Goal: Information Seeking & Learning: Learn about a topic

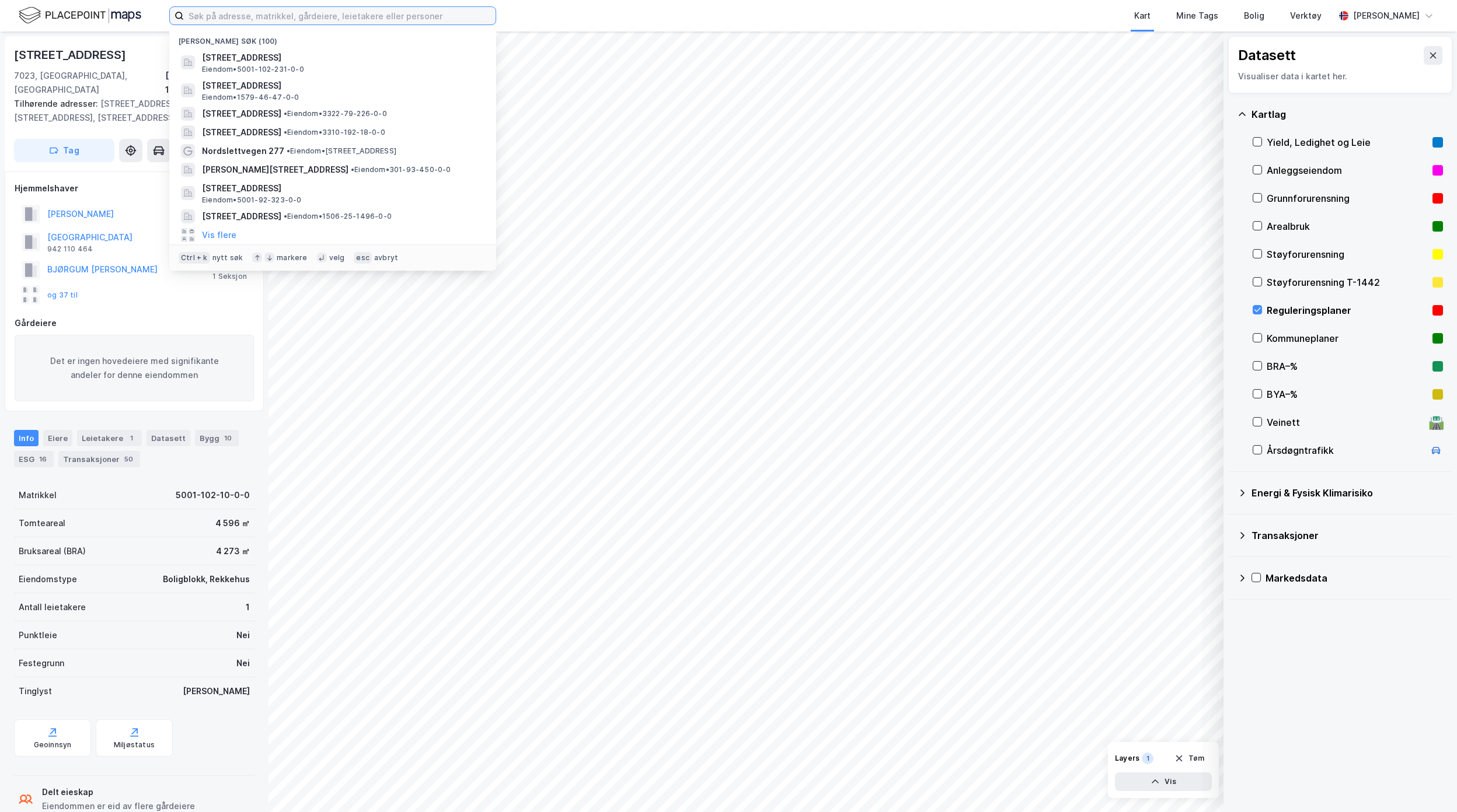
drag, startPoint x: 434, startPoint y: 10, endPoint x: 12, endPoint y: 11, distance: 422.0
click at [42, 8] on div "Nylige søk (100) [STREET_ADDRESS] Eiendom • 5001-102-231-0-0 [STREET_ADDRESS] E…" at bounding box center [728, 16] width 1457 height 32
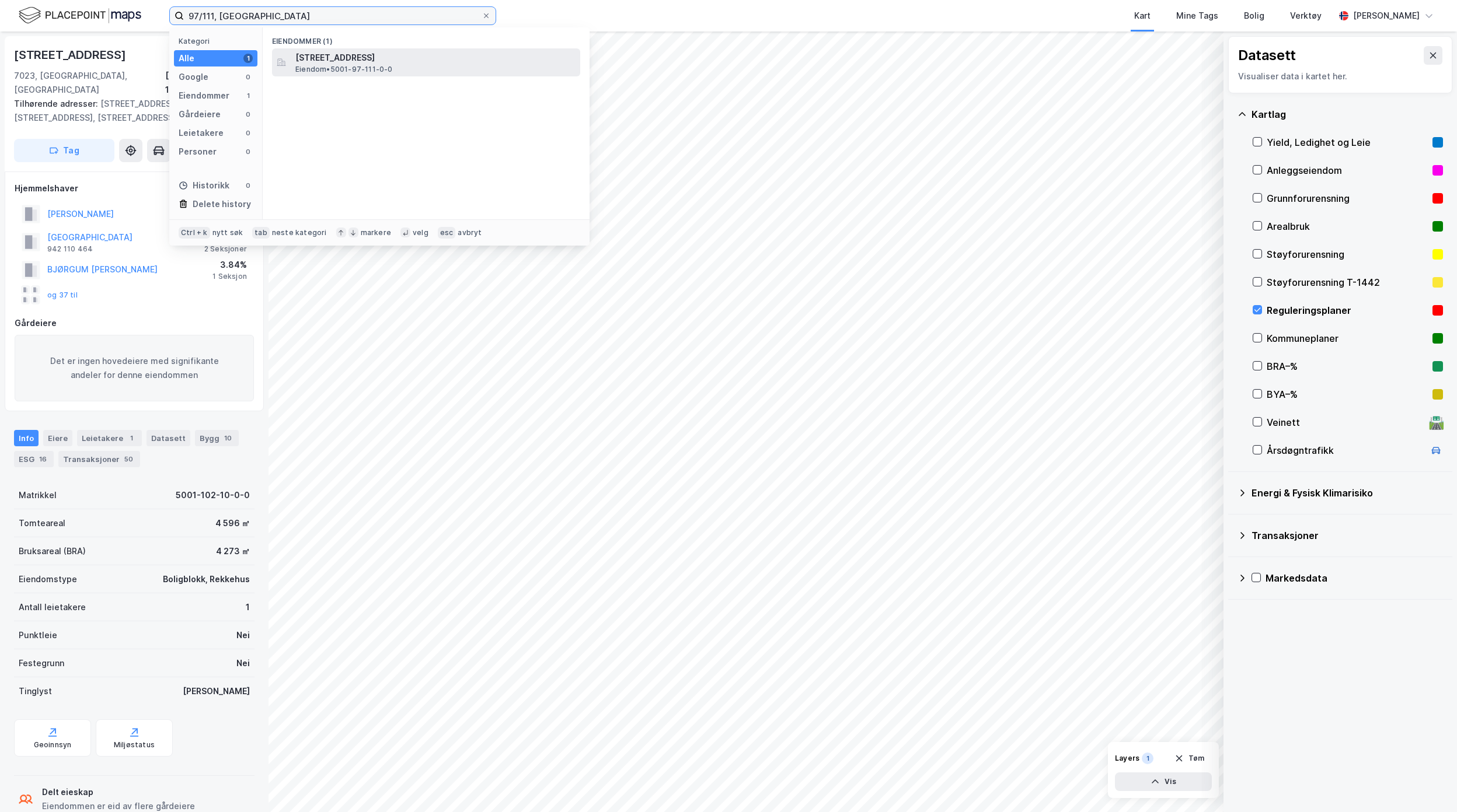
type input "97/111, [GEOGRAPHIC_DATA]"
click at [405, 57] on span "[STREET_ADDRESS]" at bounding box center [436, 57] width 280 height 14
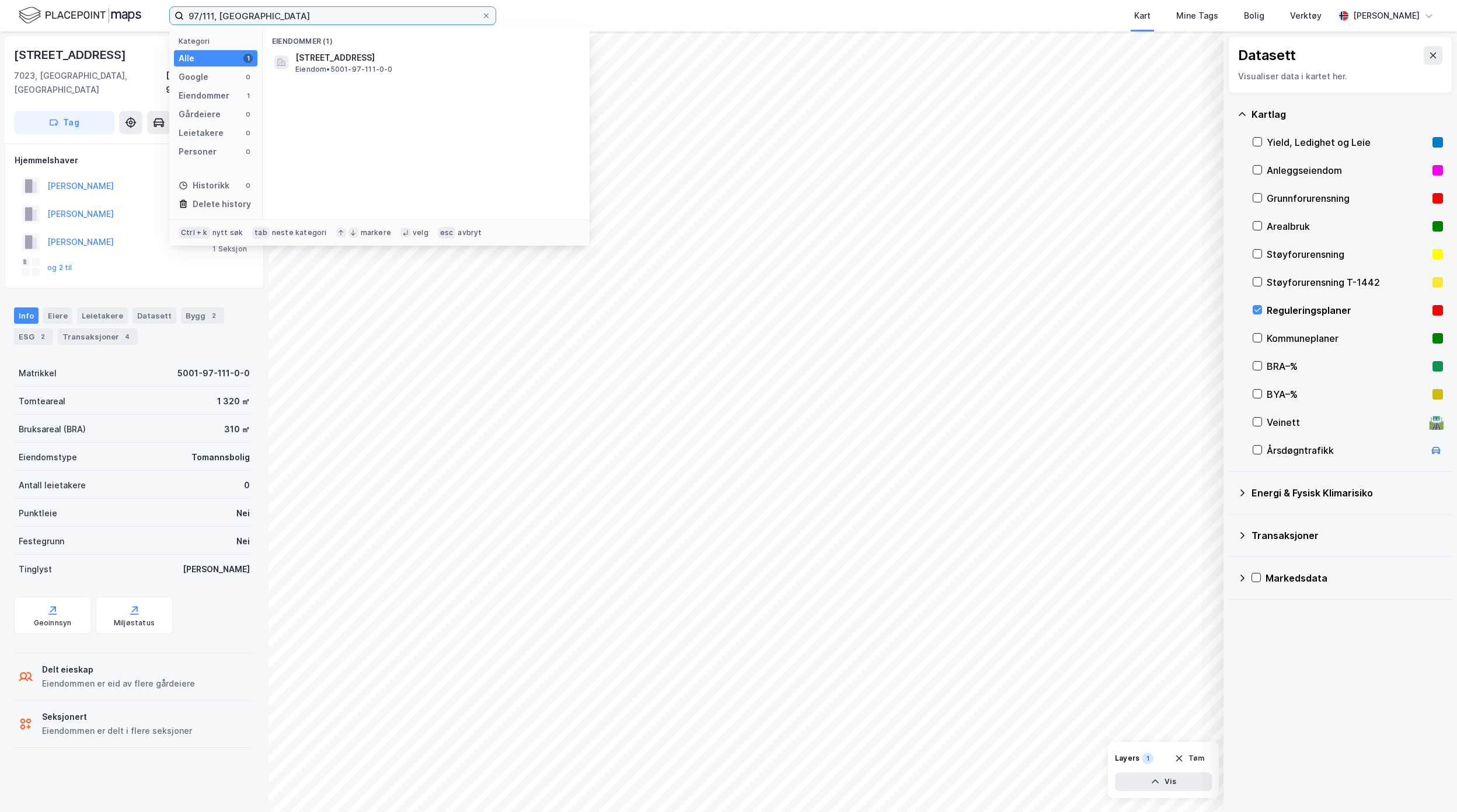
drag, startPoint x: 285, startPoint y: 14, endPoint x: 174, endPoint y: 14, distance: 111.0
click at [174, 14] on label "97/111, [GEOGRAPHIC_DATA]" at bounding box center [332, 16] width 327 height 19
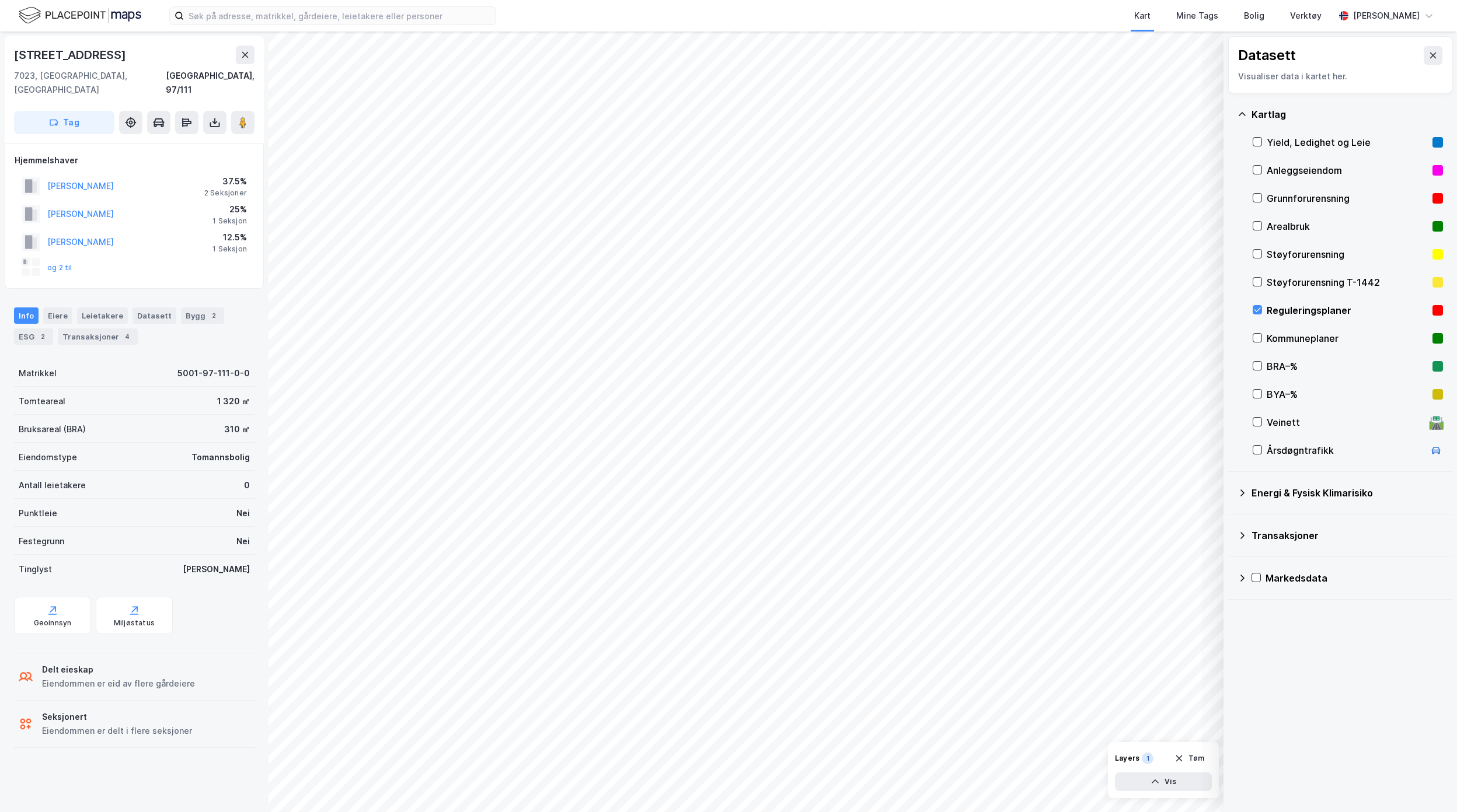
click at [157, 724] on div "Eiendommen er delt i flere seksjoner" at bounding box center [116, 731] width 150 height 14
click at [1428, 51] on icon at bounding box center [1433, 55] width 9 height 9
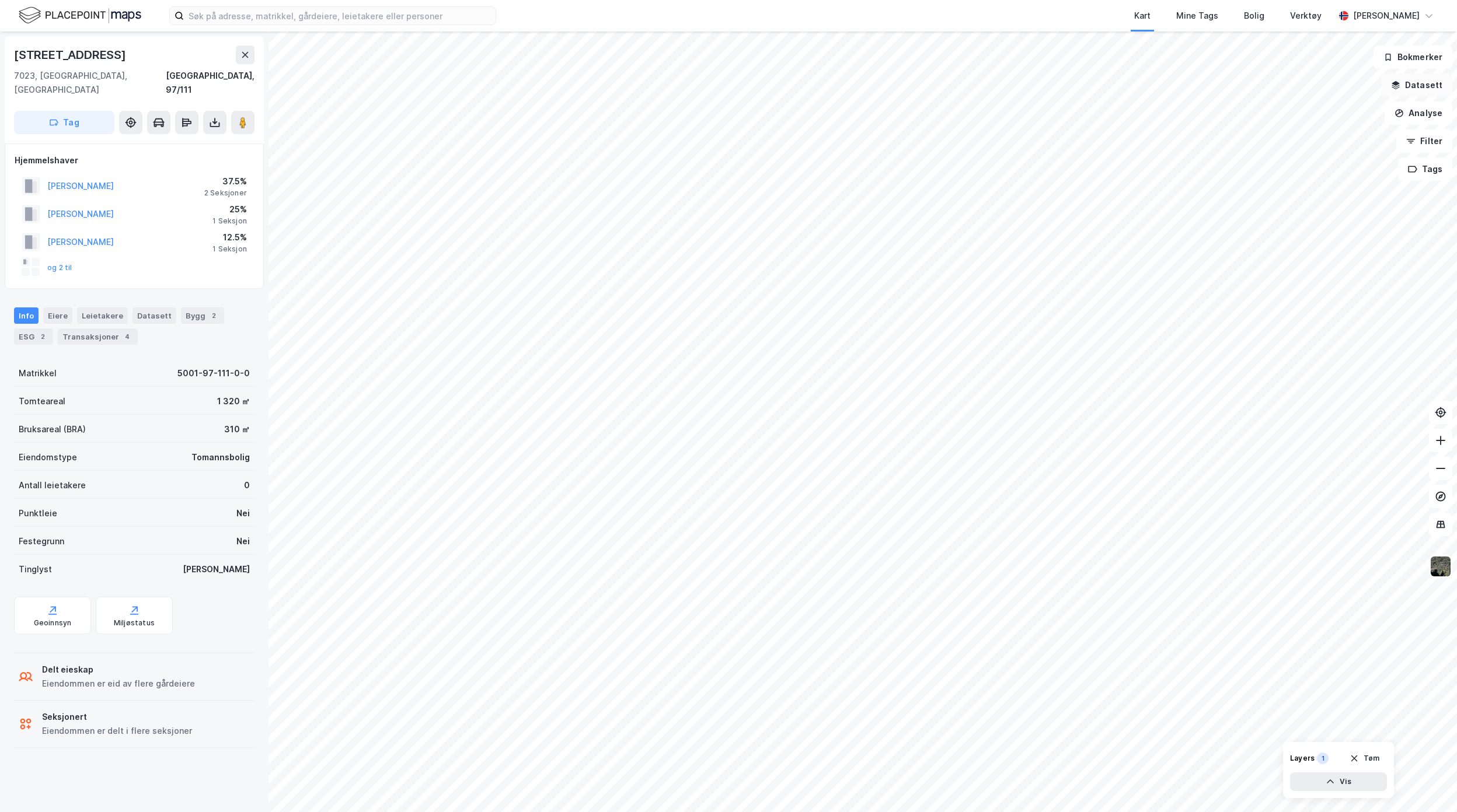
click at [1420, 86] on button "Datasett" at bounding box center [1416, 85] width 71 height 23
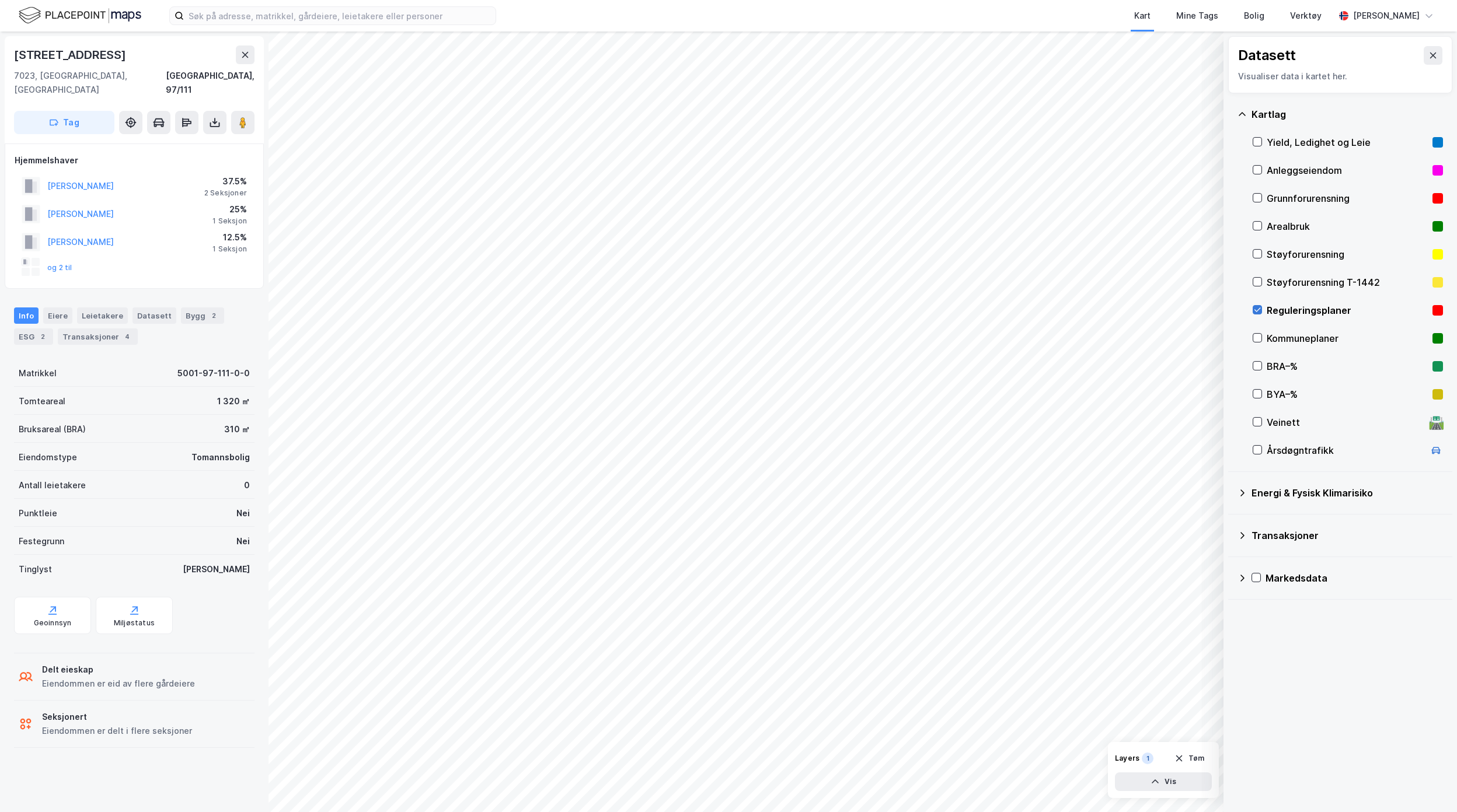
click at [1258, 311] on icon at bounding box center [1256, 309] width 8 height 8
